Goal: Information Seeking & Learning: Learn about a topic

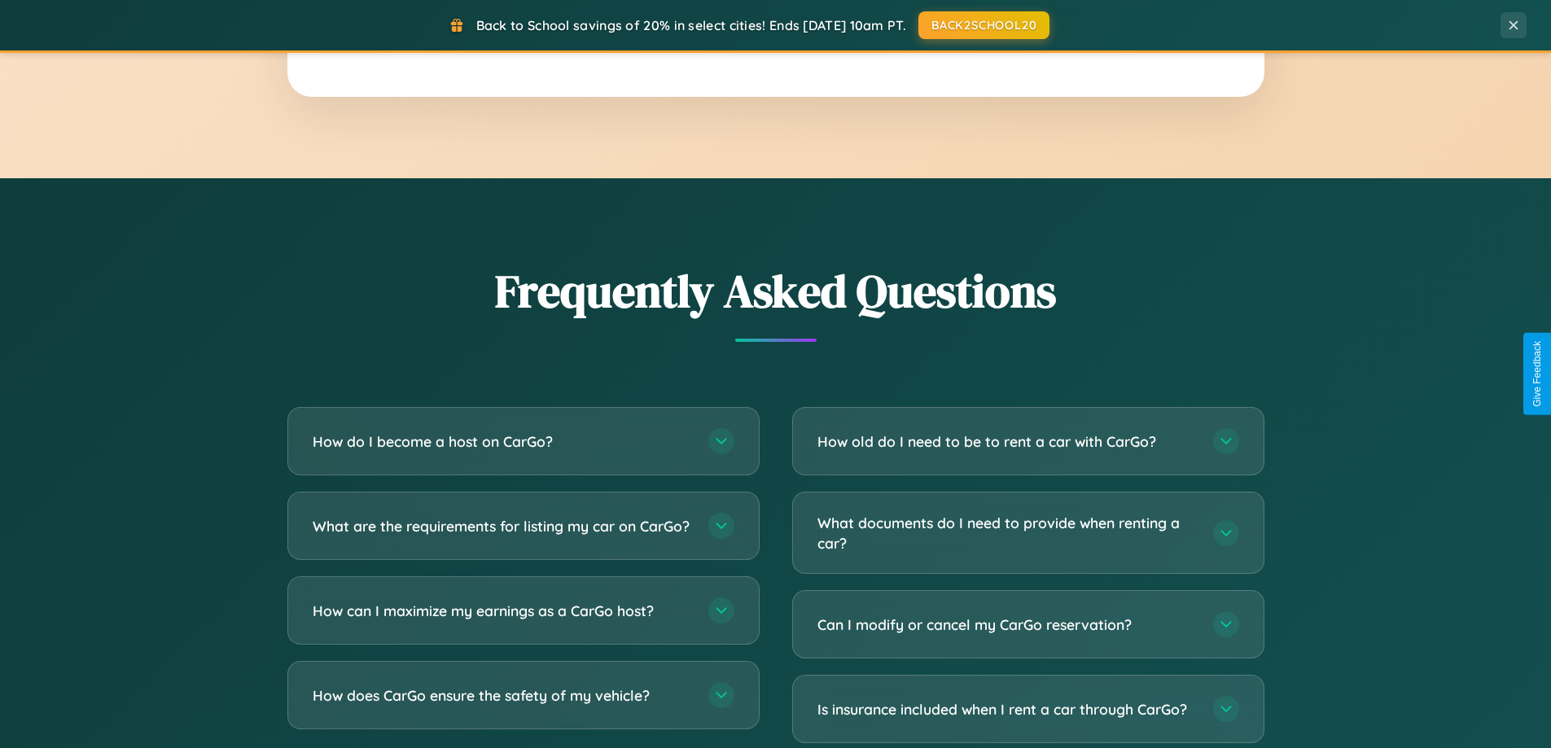
scroll to position [3134, 0]
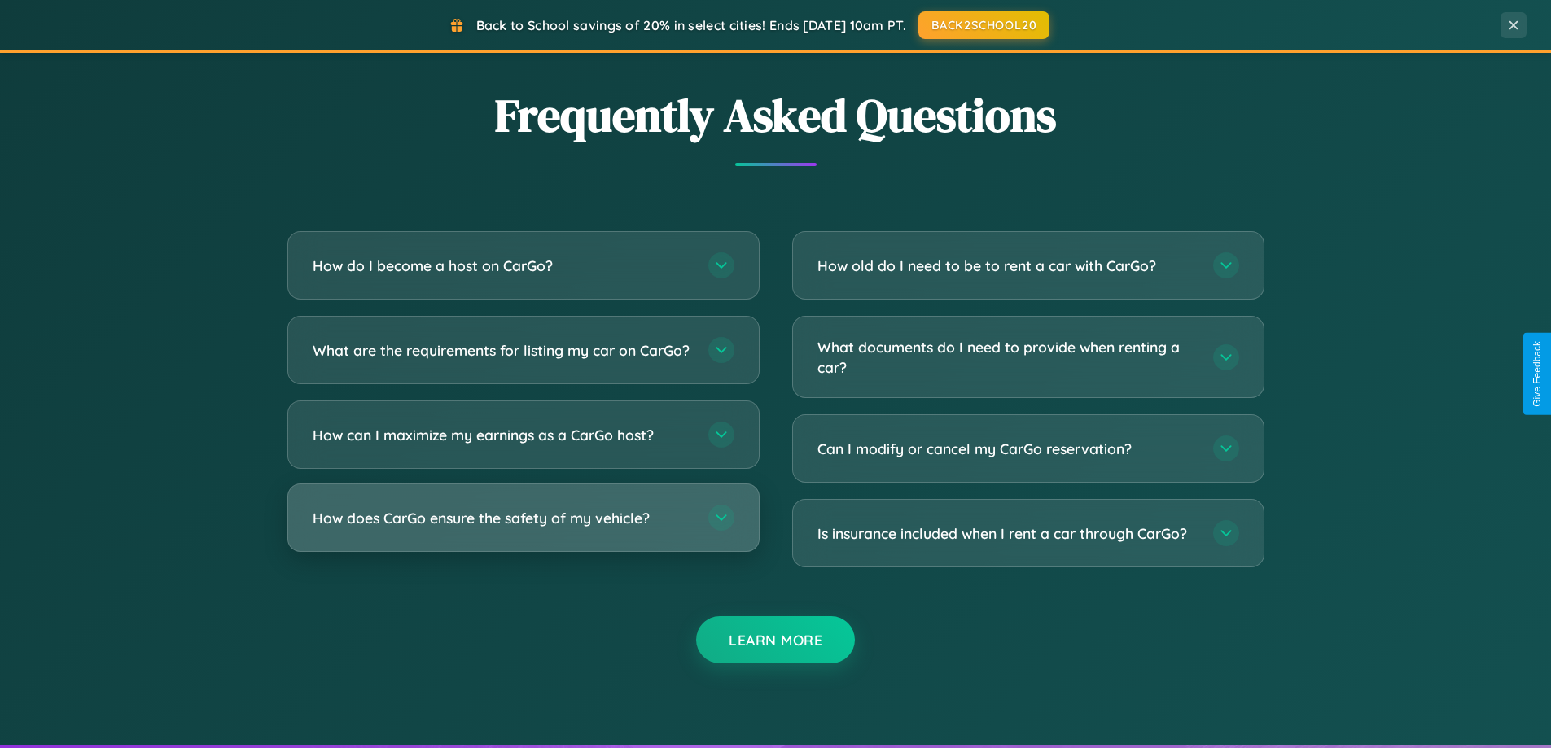
click at [523, 529] on h3 "How does CarGo ensure the safety of my vehicle?" at bounding box center [503, 518] width 380 height 20
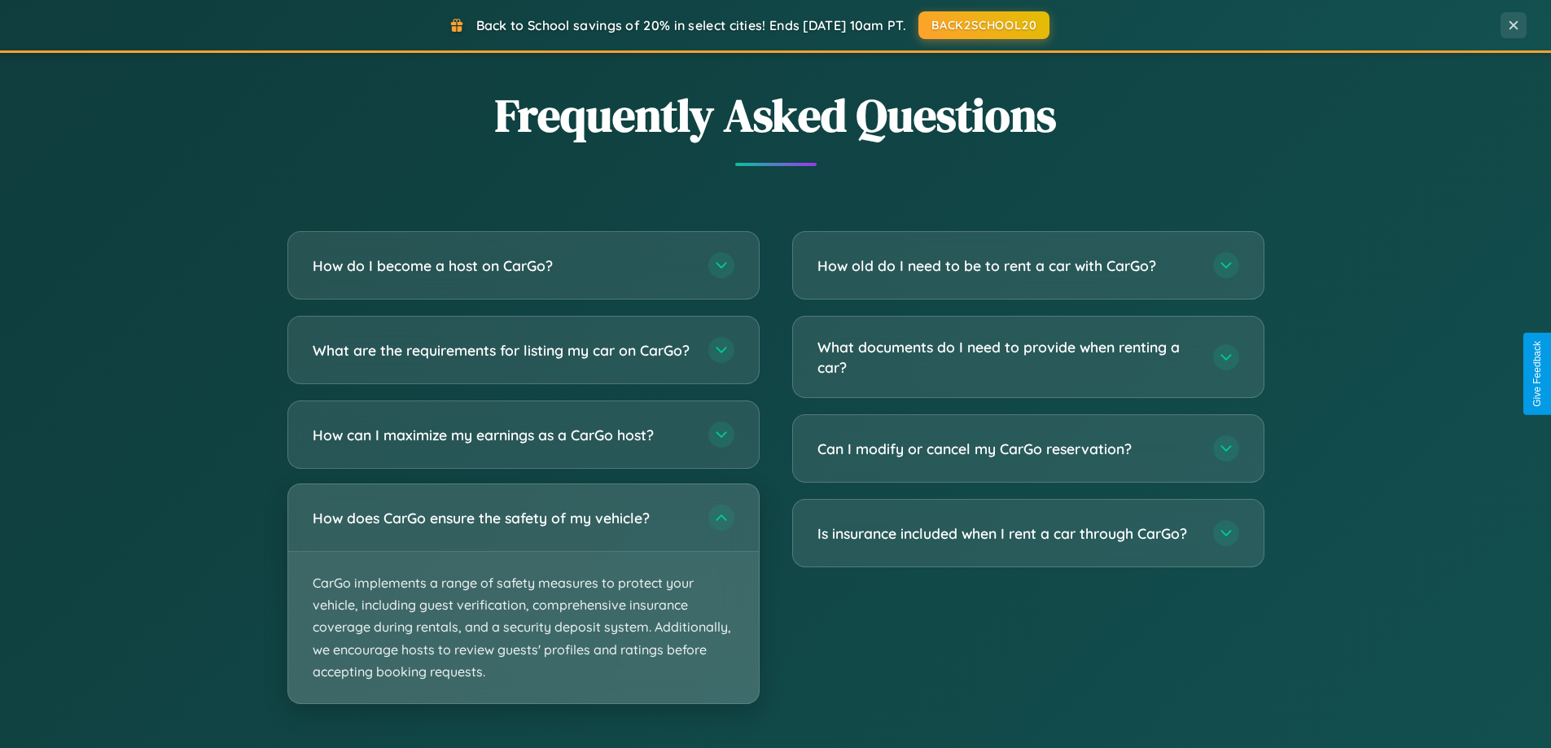
click at [523, 608] on p "CarGo implements a range of safety measures to protect your vehicle, including …" at bounding box center [523, 627] width 471 height 151
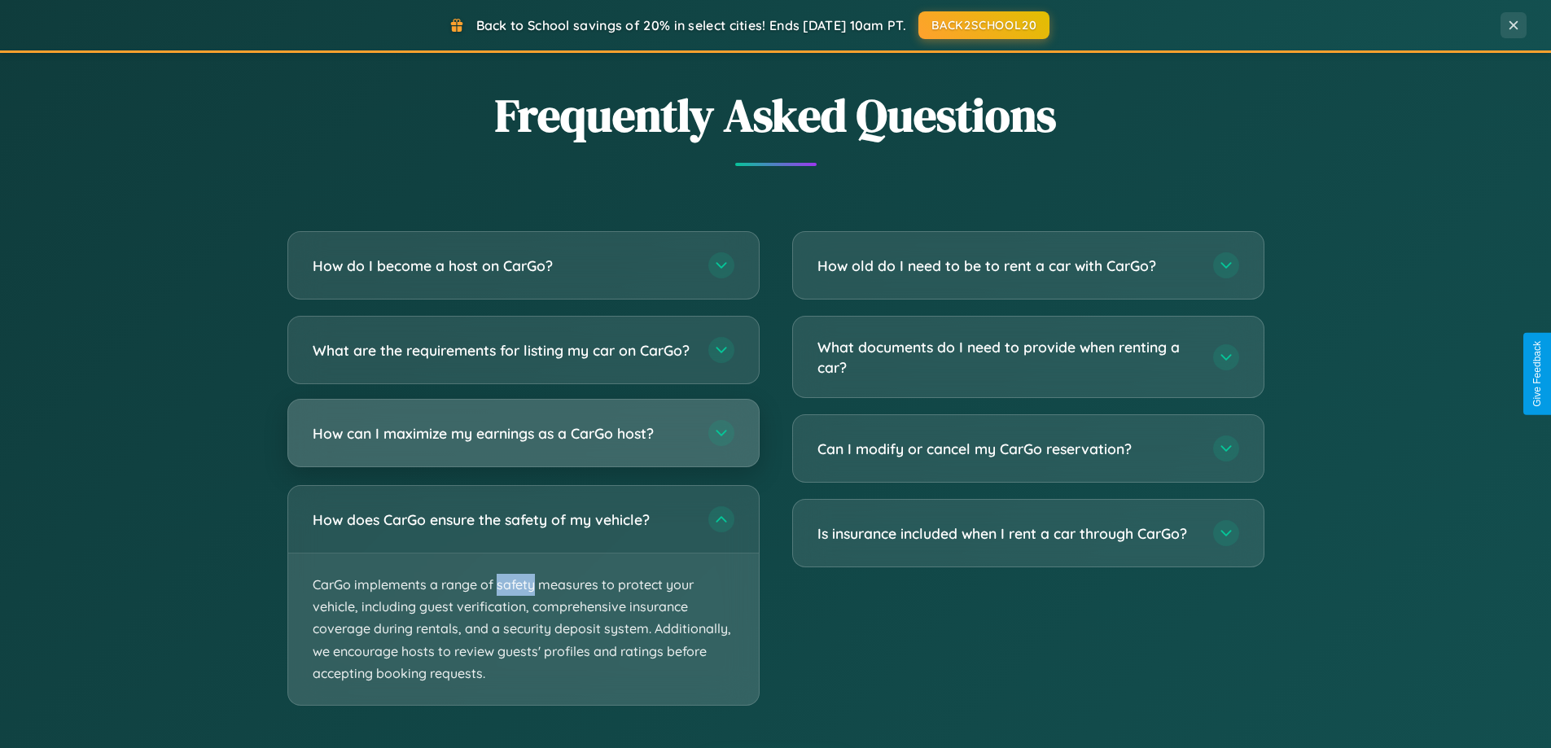
click at [523, 444] on h3 "How can I maximize my earnings as a CarGo host?" at bounding box center [503, 433] width 380 height 20
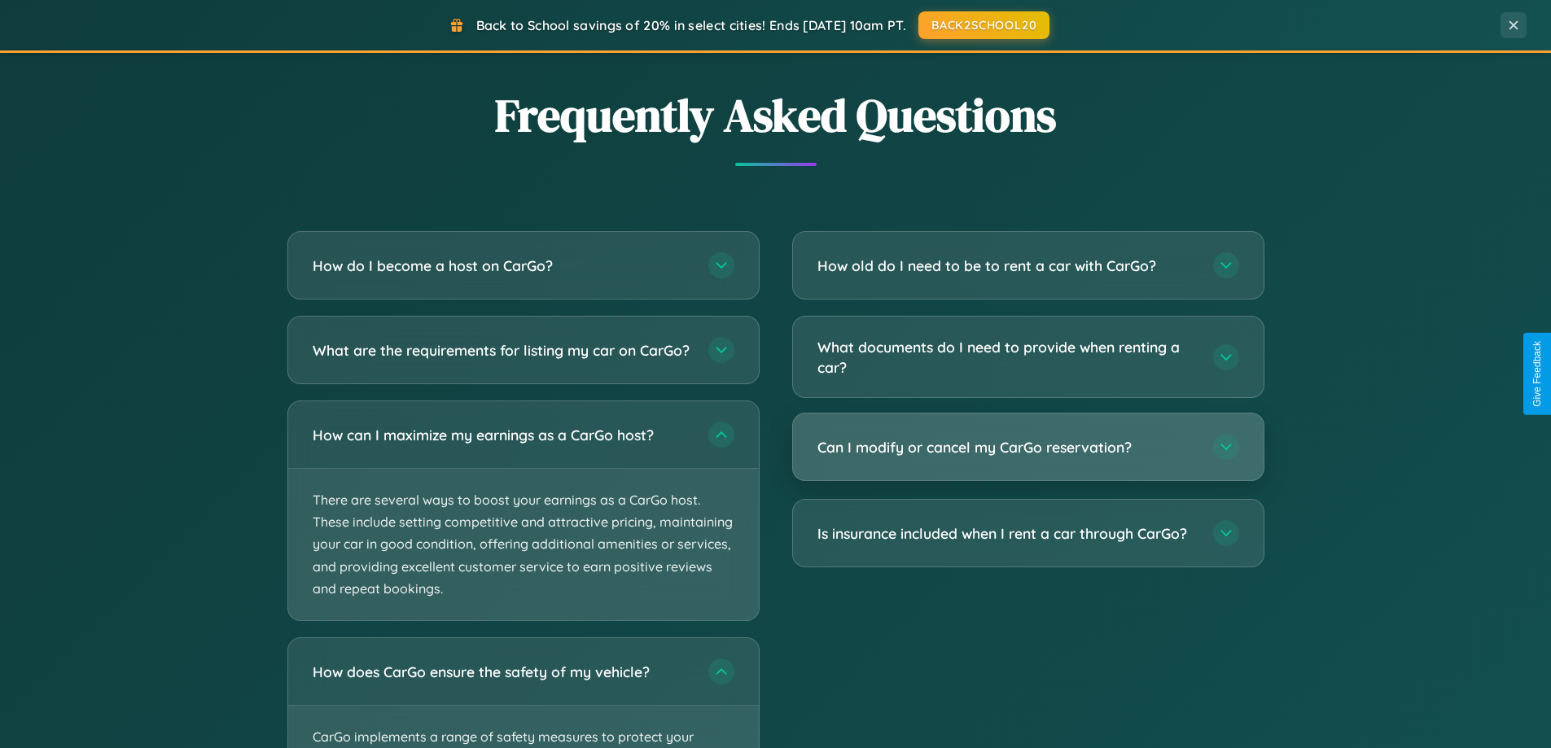
click at [1028, 447] on h3 "Can I modify or cancel my CarGo reservation?" at bounding box center [1008, 447] width 380 height 20
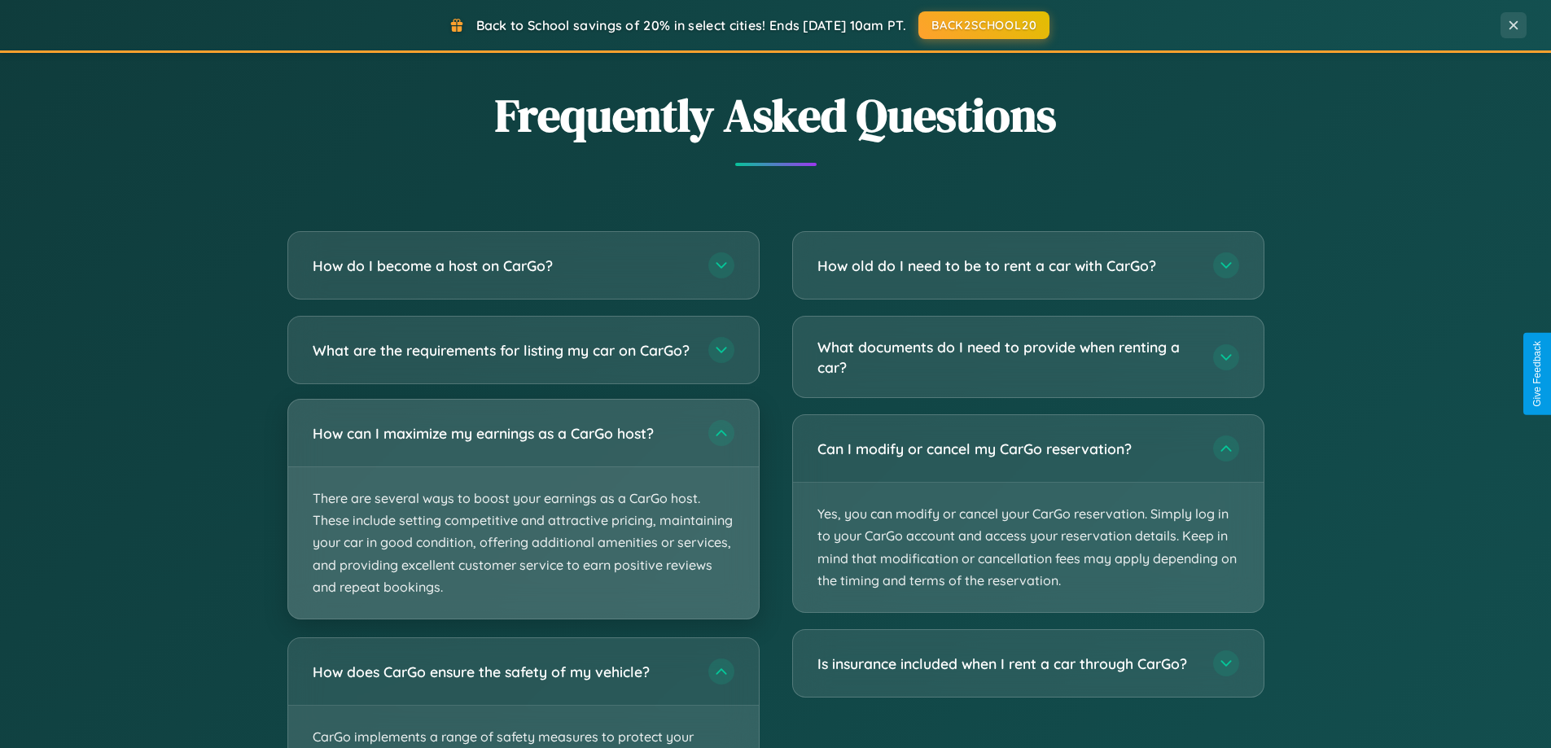
click at [523, 524] on p "There are several ways to boost your earnings as a CarGo host. These include se…" at bounding box center [523, 542] width 471 height 151
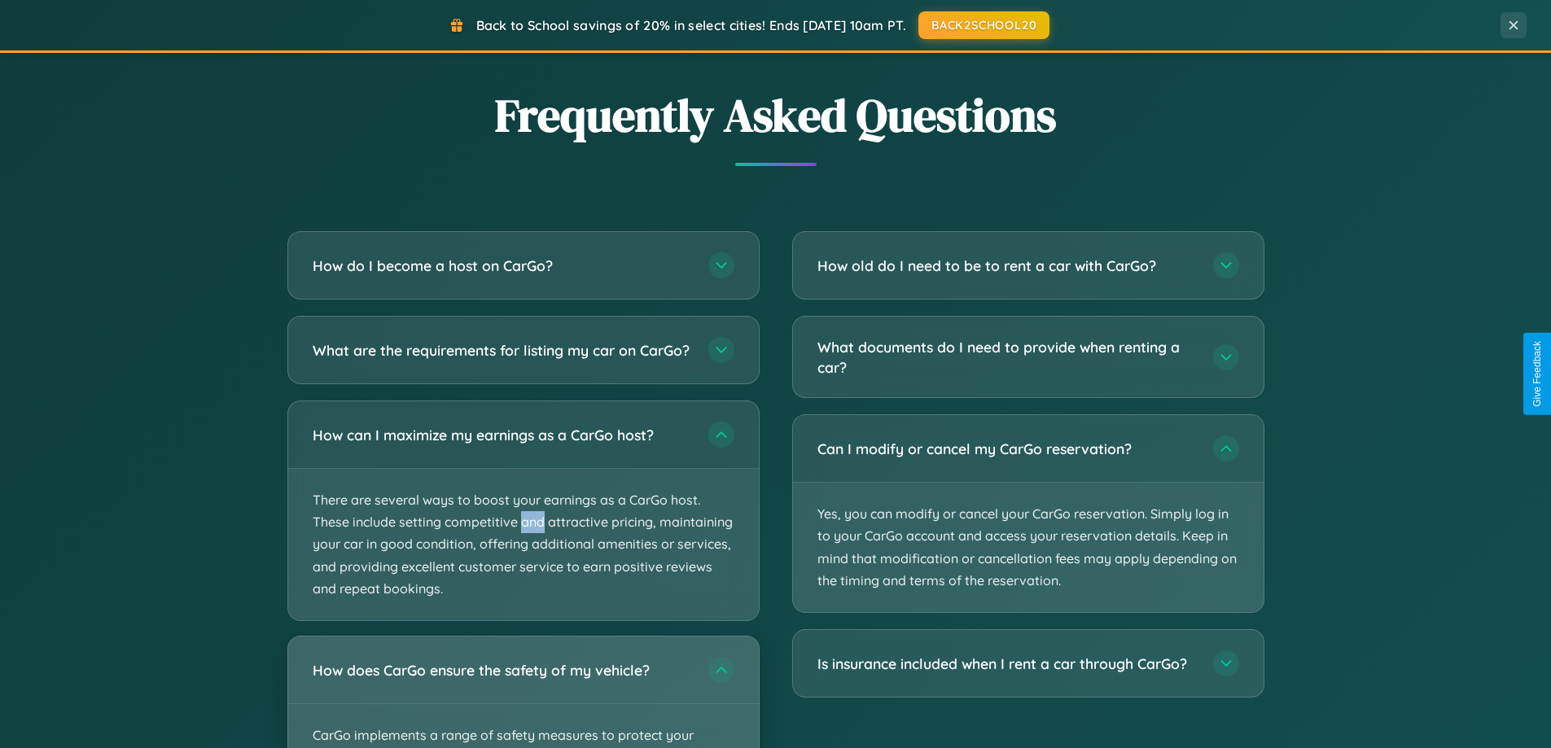
click at [523, 699] on div "How does CarGo ensure the safety of my vehicle?" at bounding box center [523, 670] width 471 height 67
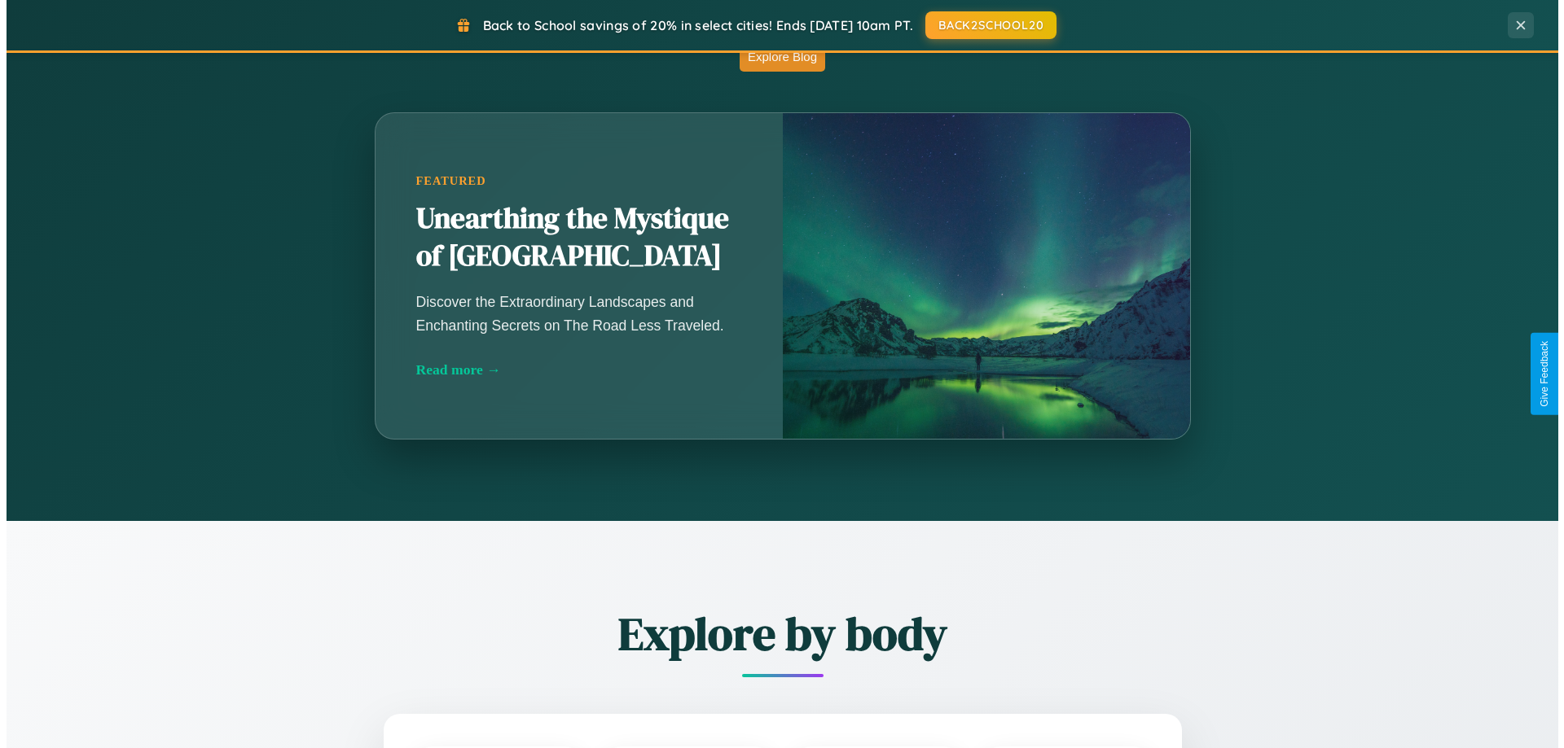
scroll to position [0, 0]
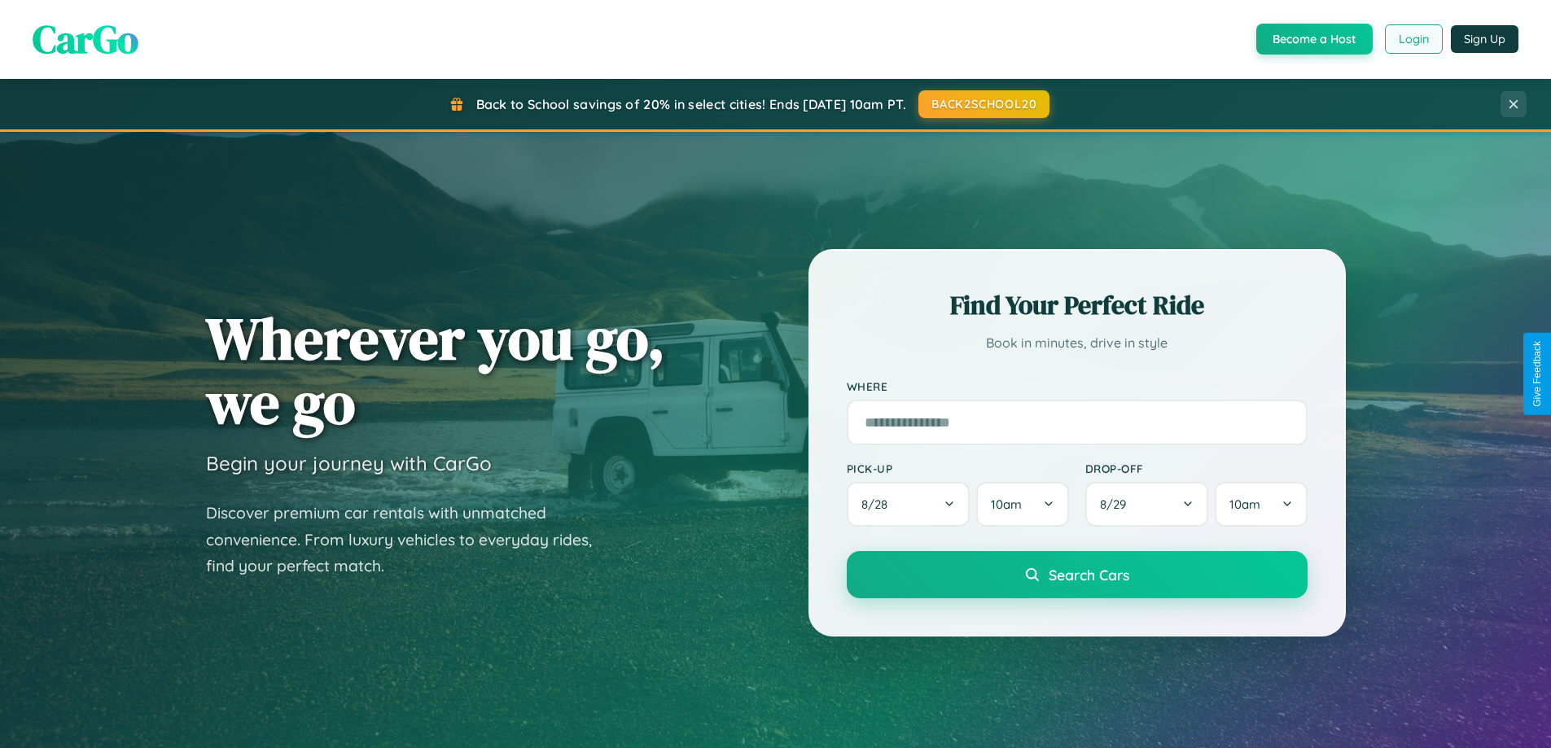
click at [1413, 39] on button "Login" at bounding box center [1414, 38] width 58 height 29
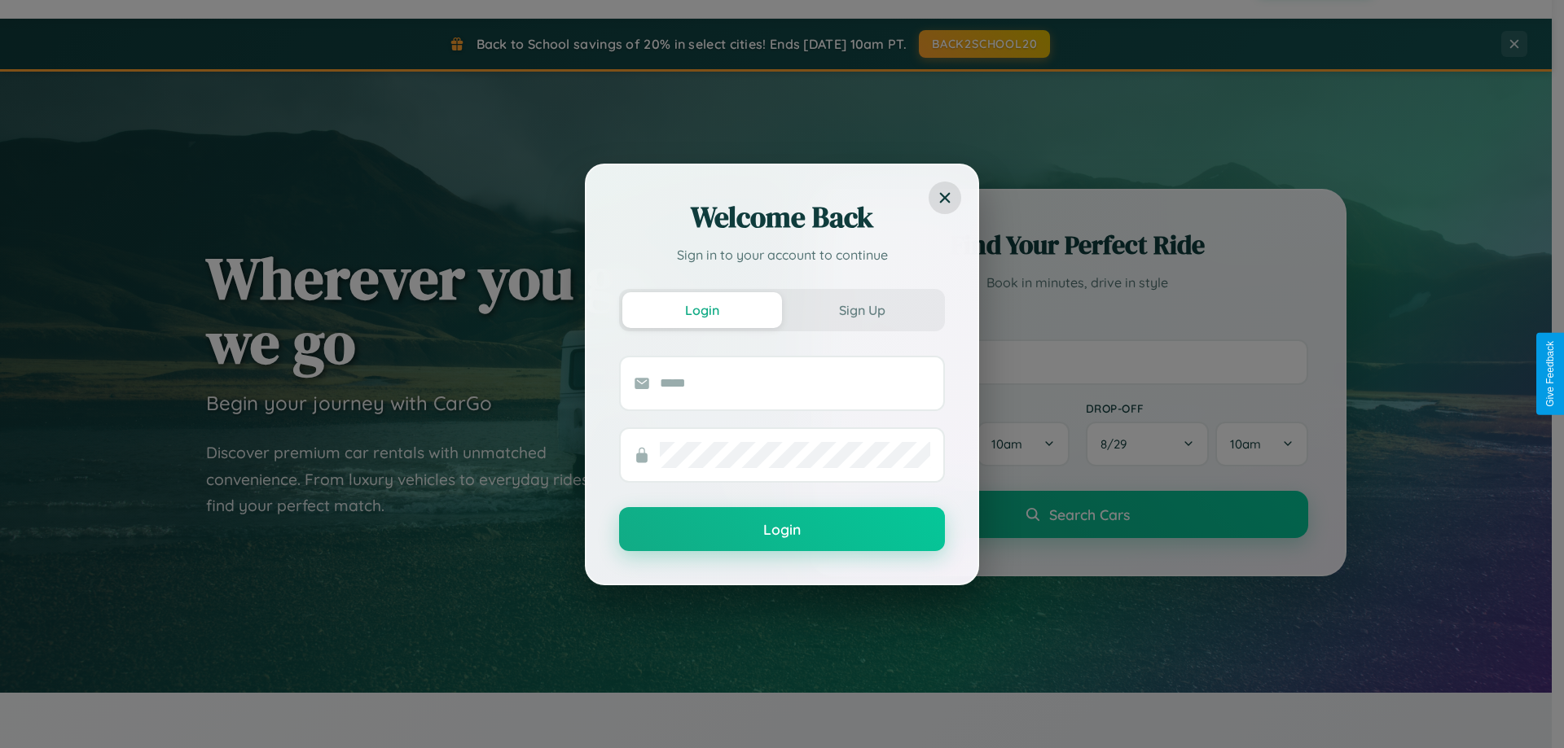
scroll to position [702, 0]
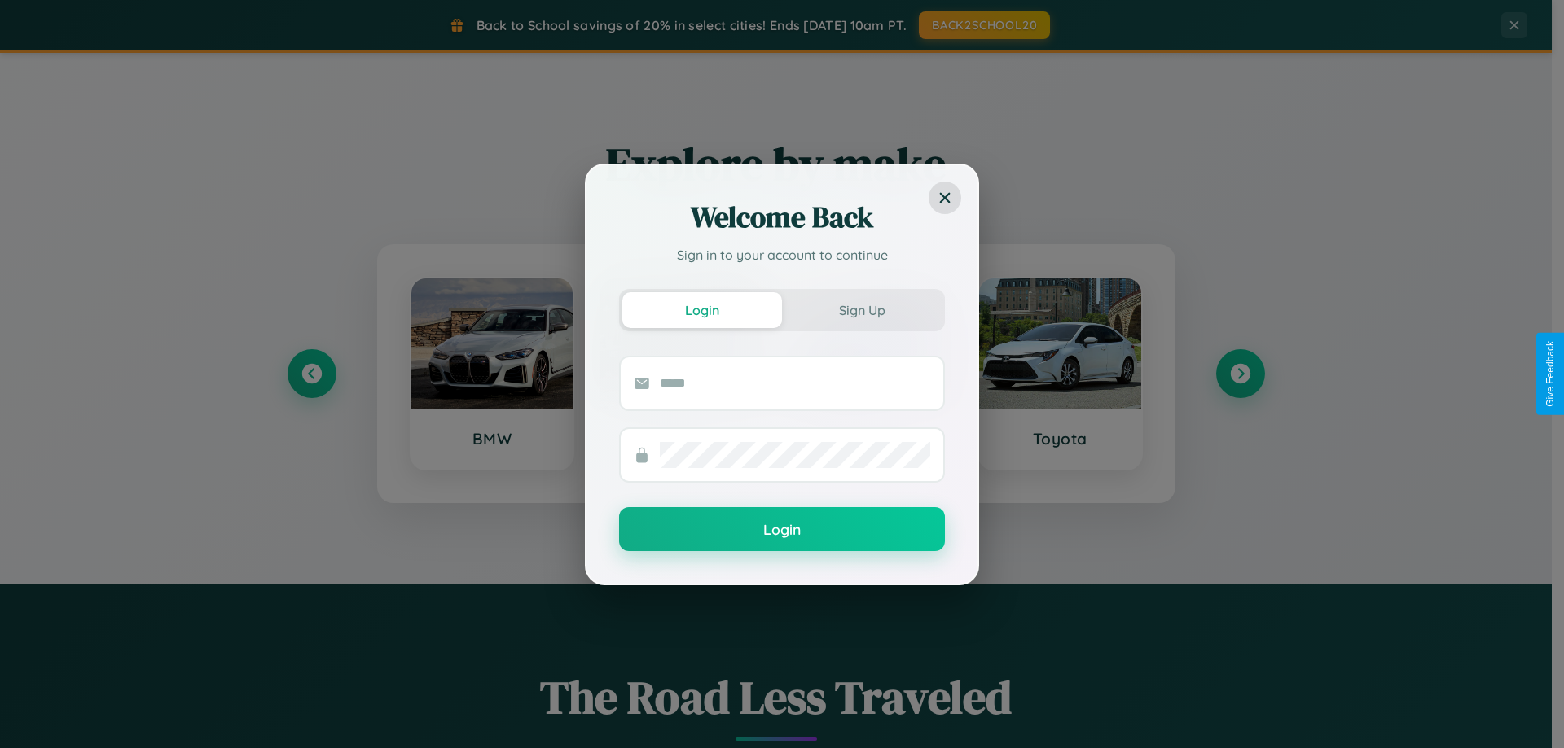
click at [311, 374] on div "Welcome Back Sign in to your account to continue Login Sign Up Login" at bounding box center [782, 374] width 1564 height 748
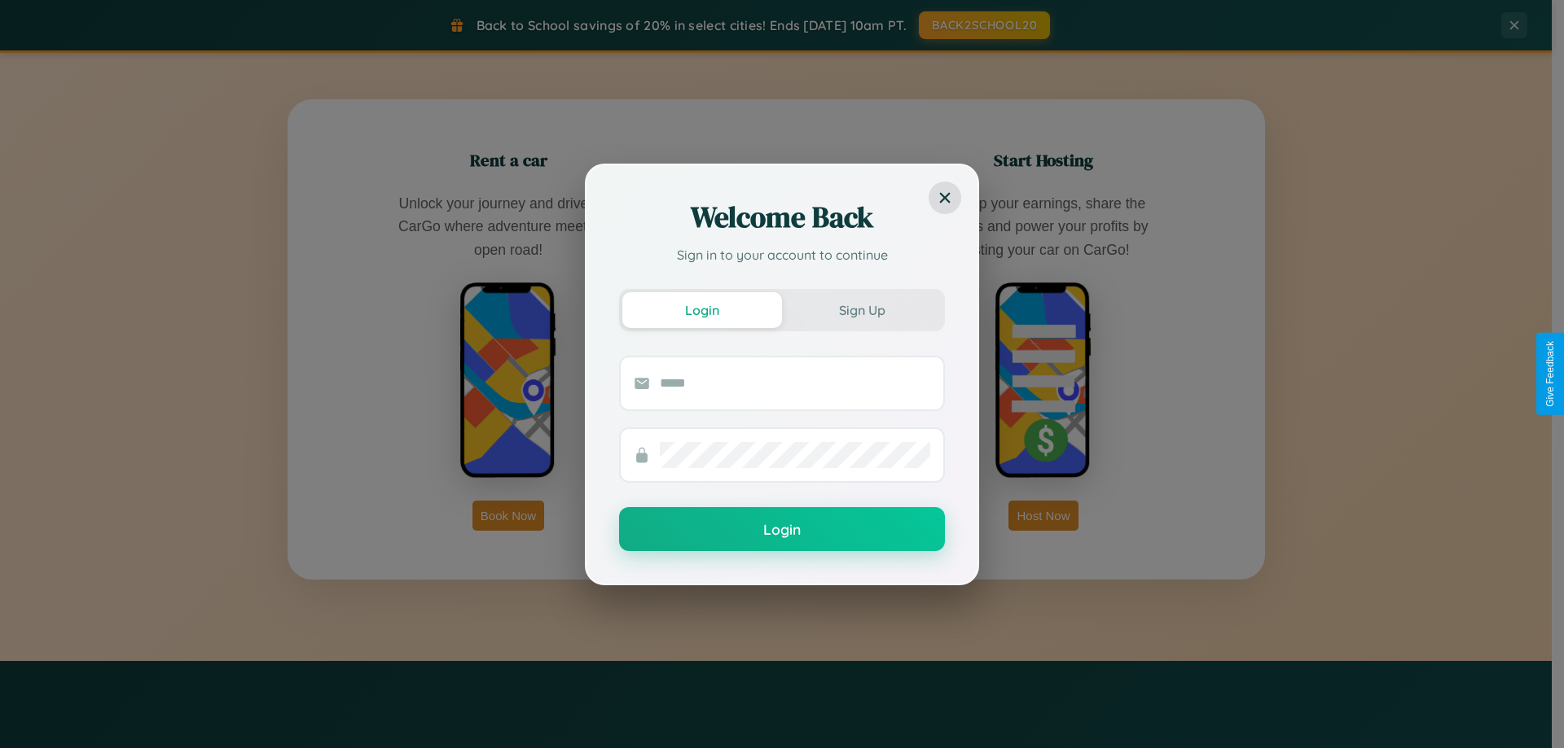
scroll to position [2617, 0]
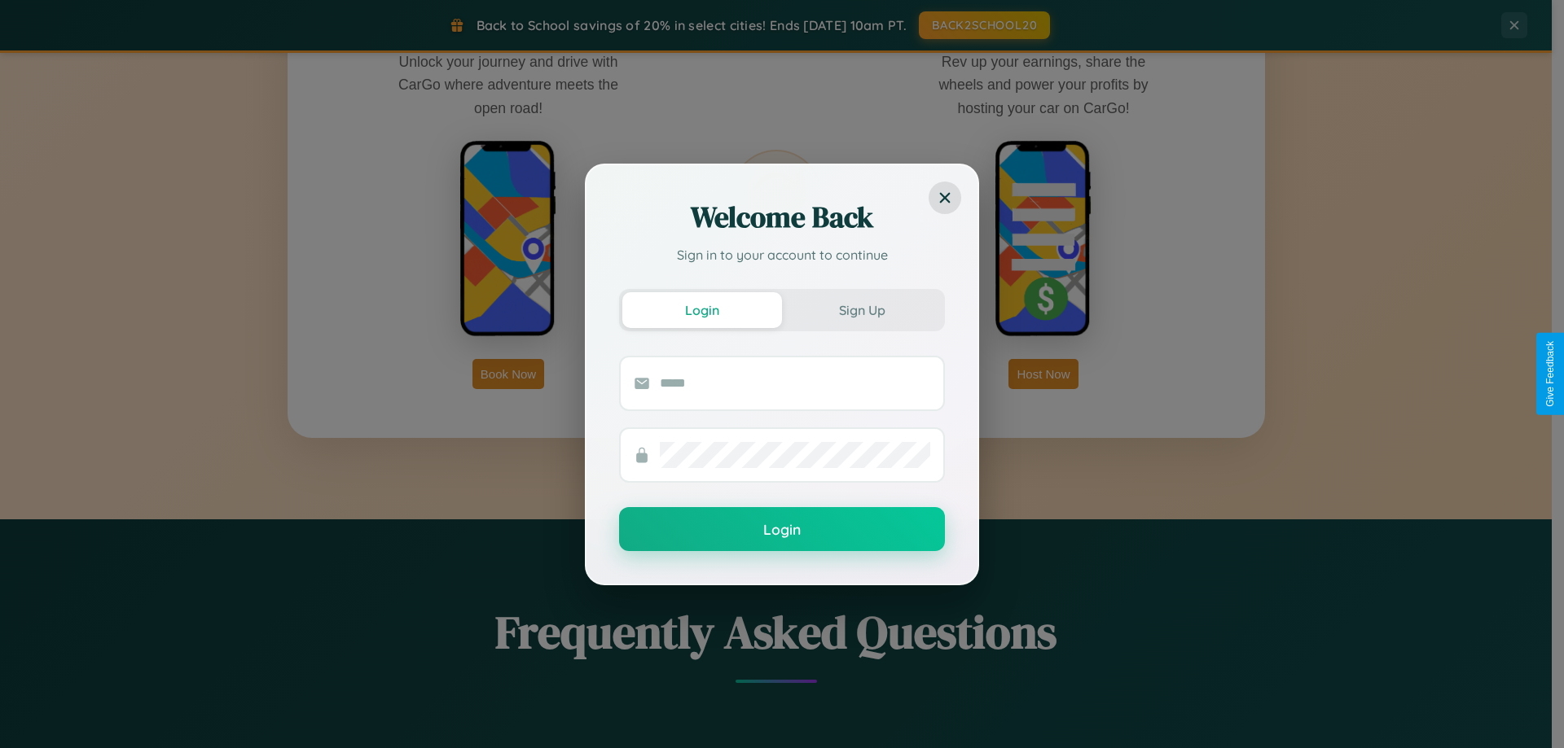
click at [1043, 374] on div "Welcome Back Sign in to your account to continue Login Sign Up Login" at bounding box center [782, 374] width 1564 height 748
